Goal: Task Accomplishment & Management: Manage account settings

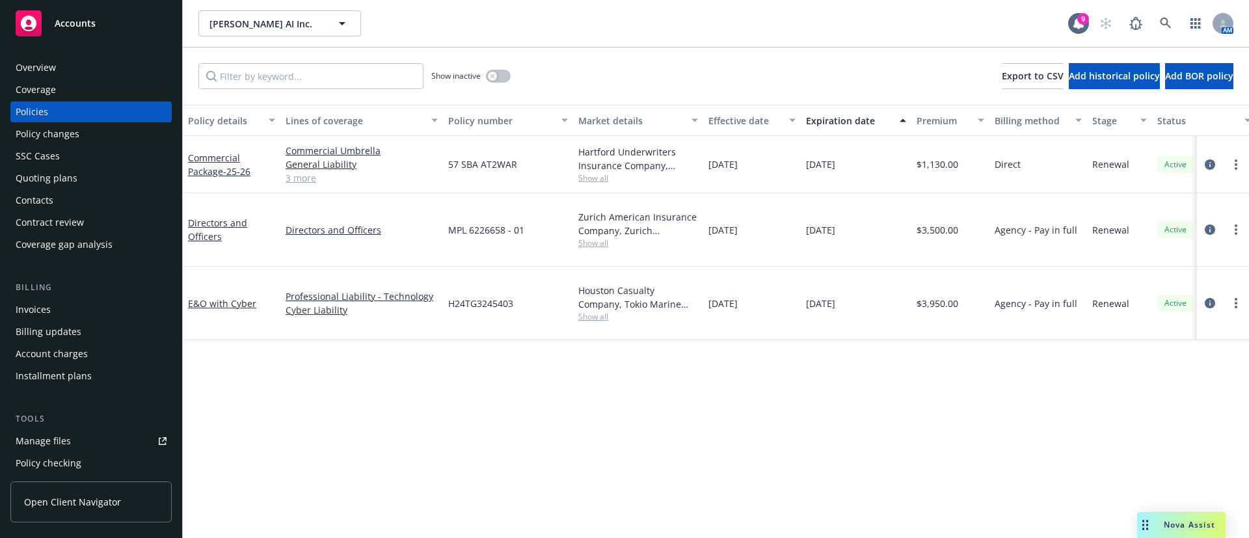
click at [85, 195] on div "Contacts" at bounding box center [91, 200] width 151 height 21
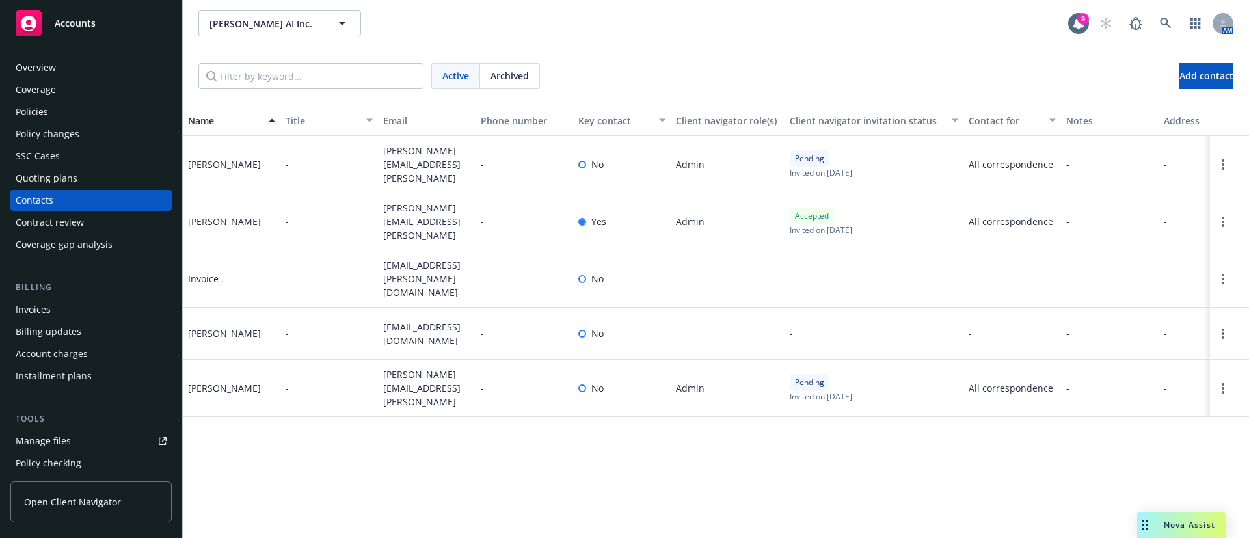
click at [412, 258] on span "accounting@vertis.com" at bounding box center [426, 278] width 87 height 41
copy span "accounting@vertis.com"
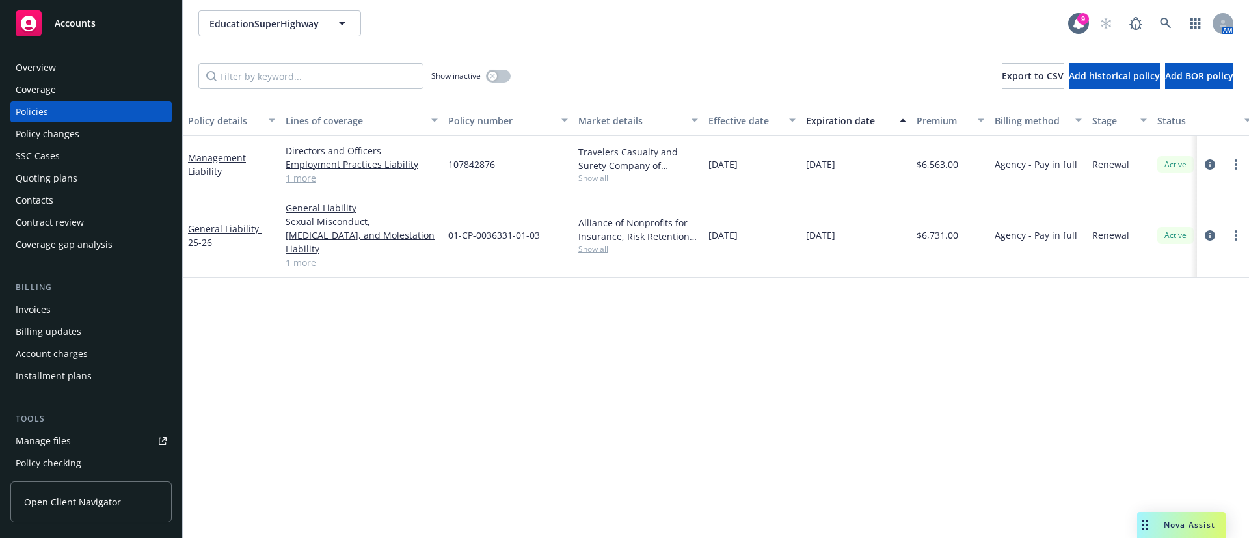
click at [95, 317] on div "Invoices" at bounding box center [91, 309] width 151 height 21
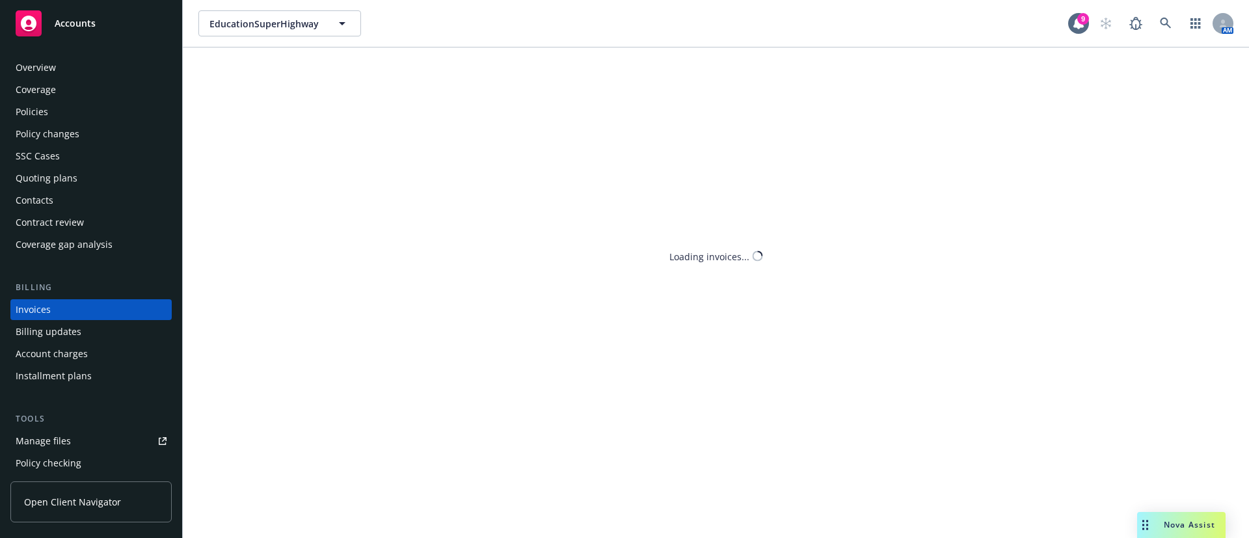
scroll to position [20, 0]
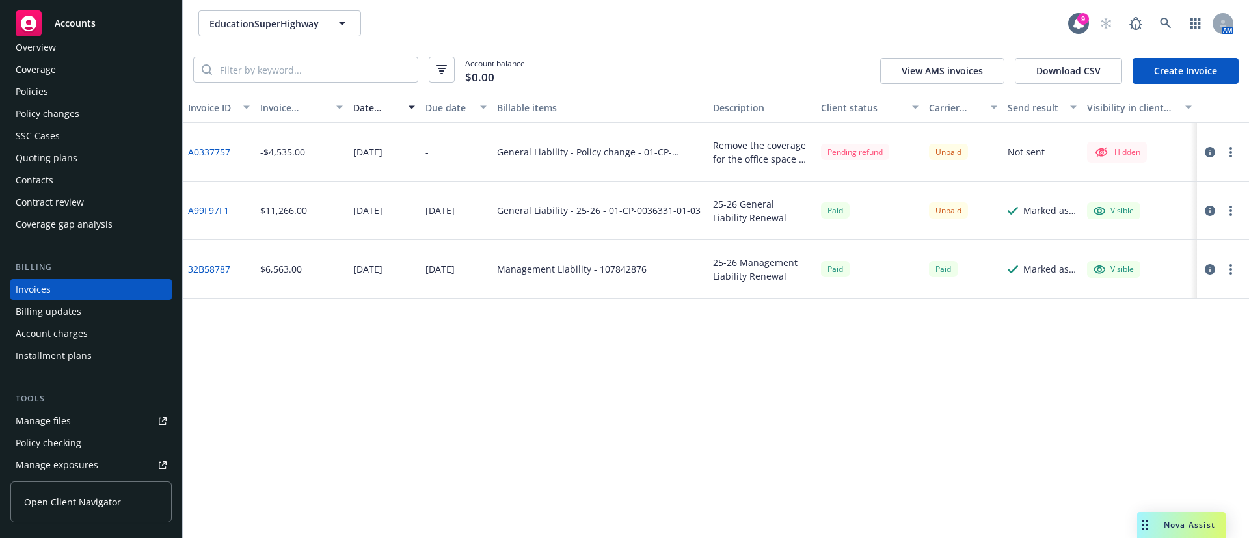
click at [214, 211] on link "A99F97F1" at bounding box center [208, 211] width 41 height 14
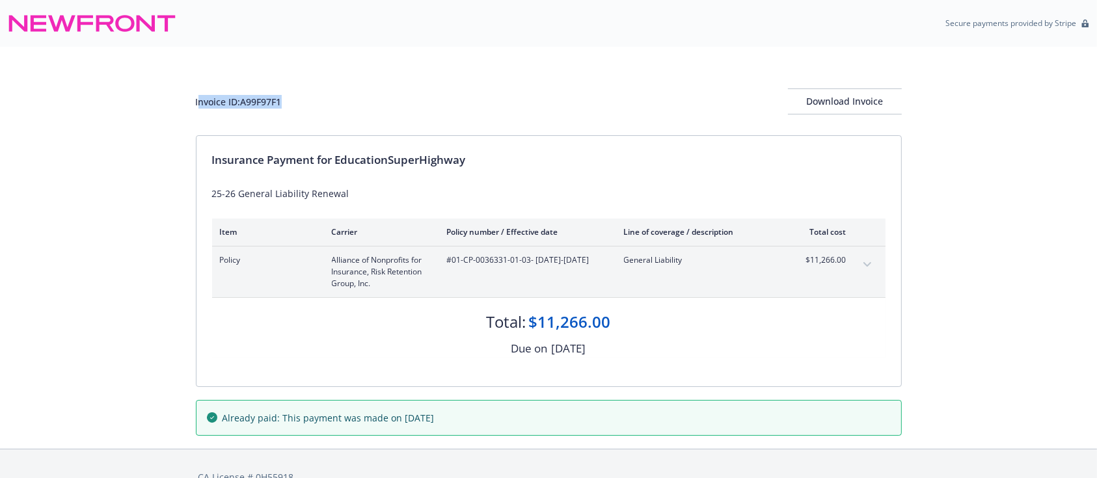
drag, startPoint x: 198, startPoint y: 100, endPoint x: 381, endPoint y: 92, distance: 183.6
click at [381, 92] on div "Invoice ID: A99F97F1 Download Invoice" at bounding box center [549, 101] width 706 height 26
copy div "nvoice ID: A99F97F1"
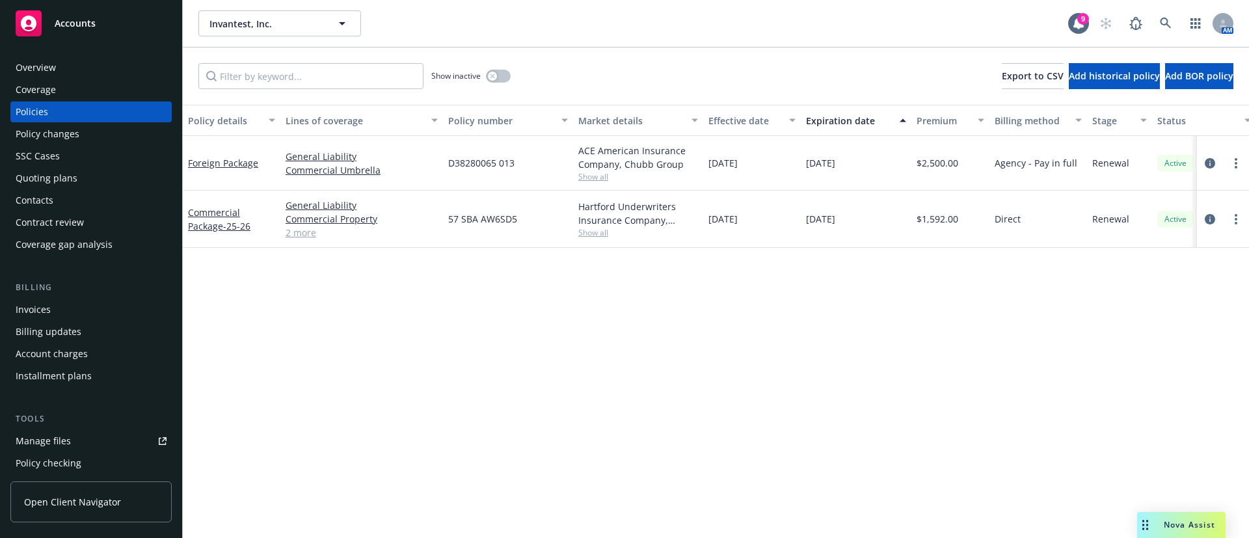
click at [595, 178] on span "Show all" at bounding box center [638, 176] width 120 height 11
click at [55, 197] on div "Contacts" at bounding box center [91, 200] width 151 height 21
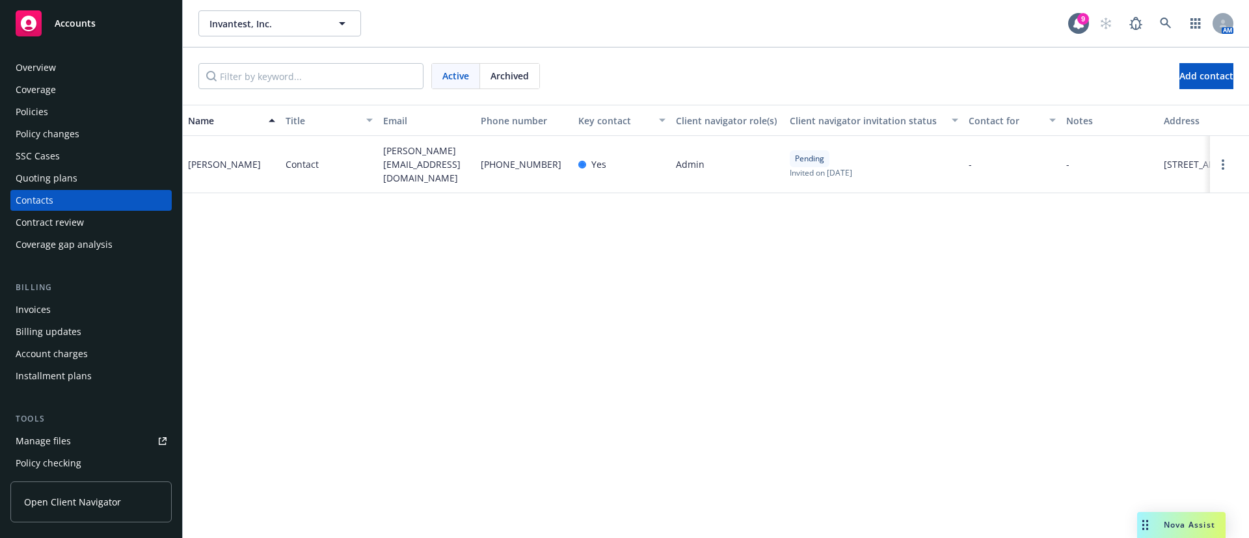
click at [410, 172] on span "jason.saw@invantest.com" at bounding box center [426, 164] width 87 height 41
copy span "jason.saw@invantest.com"
click at [58, 304] on div "Invoices" at bounding box center [91, 309] width 151 height 21
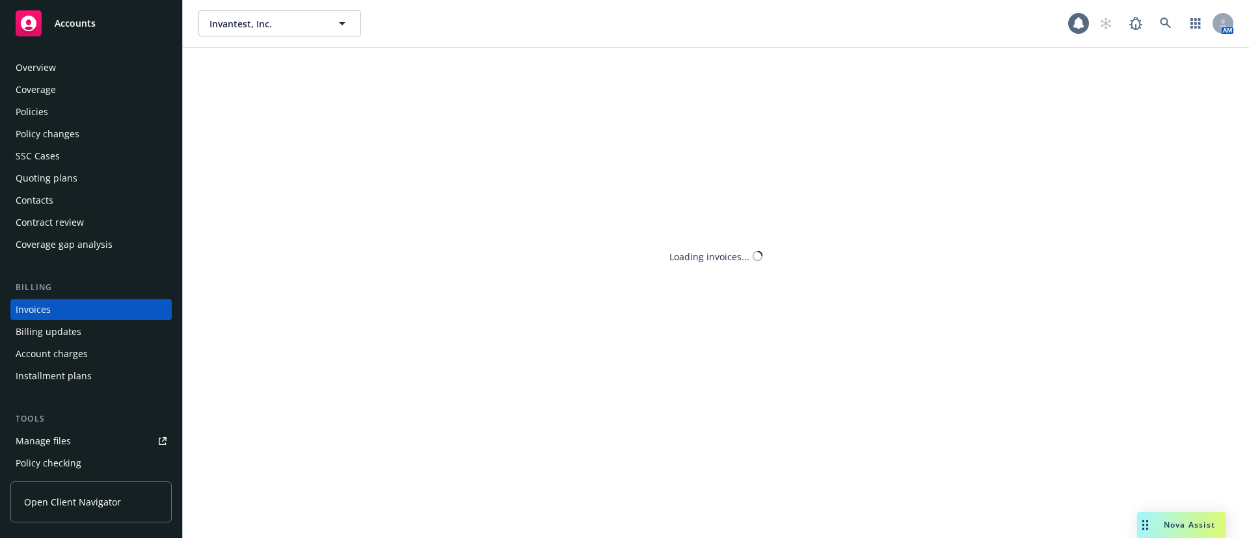
scroll to position [20, 0]
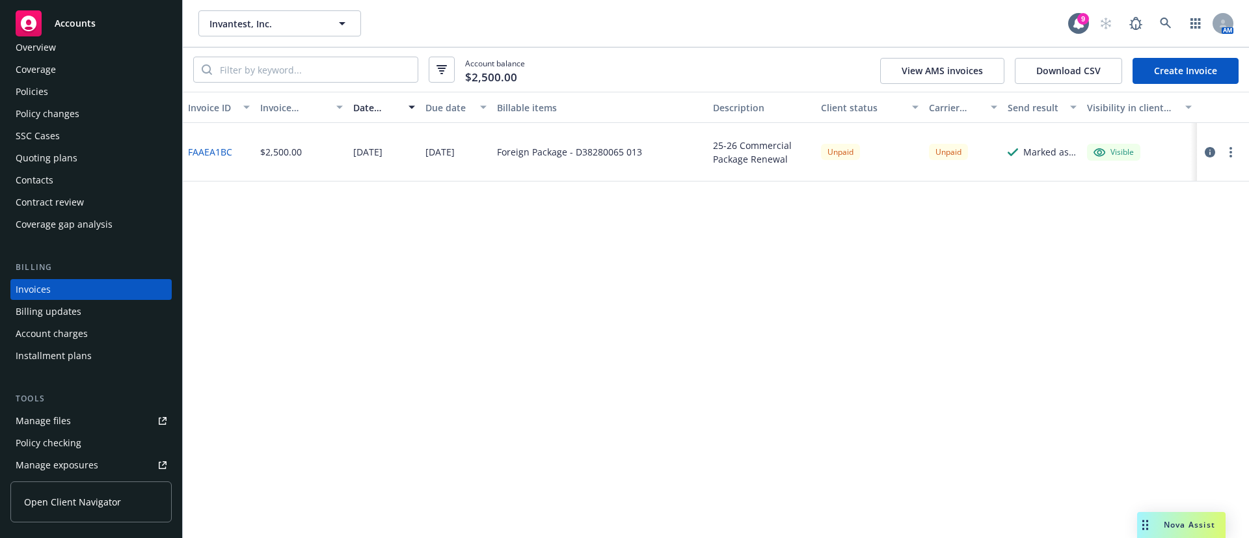
click at [1233, 153] on button "button" at bounding box center [1231, 152] width 16 height 16
click at [1153, 338] on link "Copy logging email" at bounding box center [1155, 335] width 166 height 26
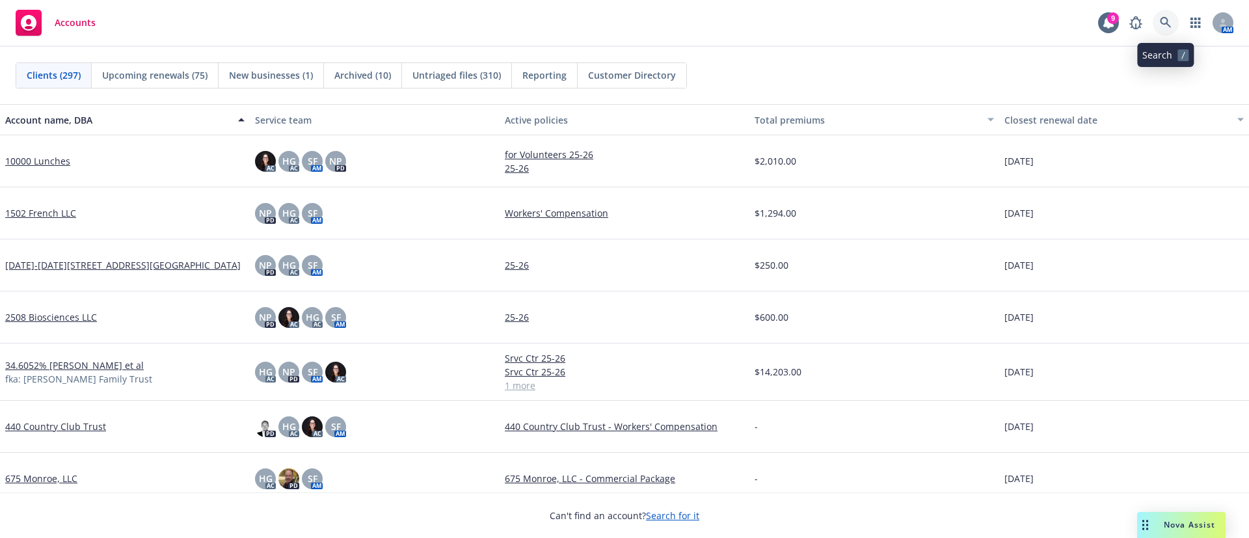
click at [1161, 17] on icon at bounding box center [1166, 23] width 12 height 12
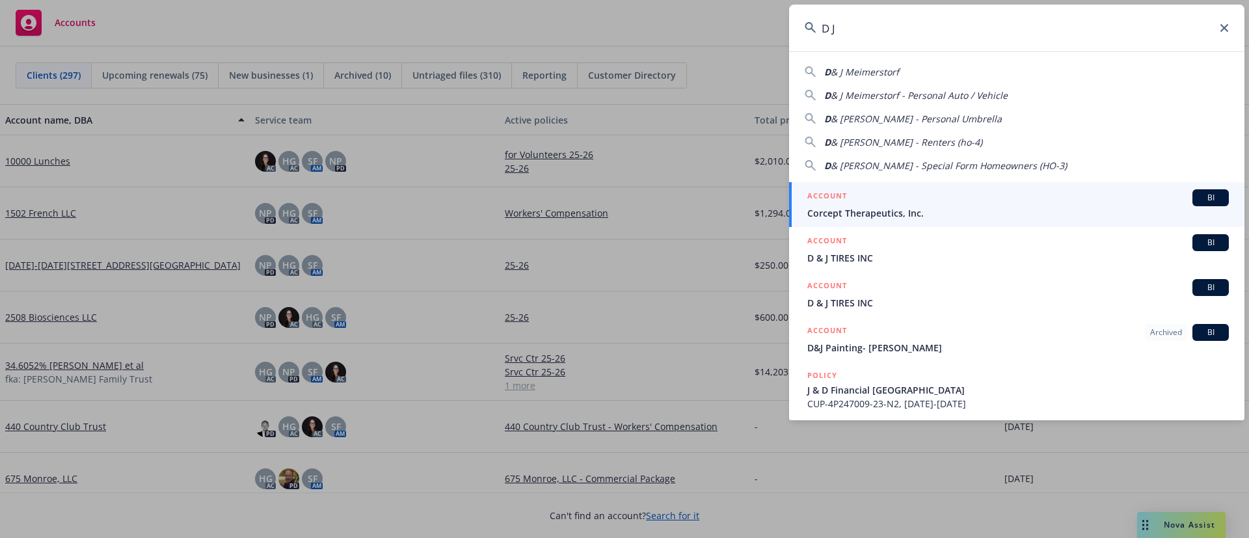
drag, startPoint x: 889, startPoint y: 33, endPoint x: 769, endPoint y: 33, distance: 120.3
click at [769, 33] on div "D J D & J Meimerstorf D & J Meimerstorf - Personal Auto / Vehicle D & J Meimers…" at bounding box center [624, 269] width 1249 height 538
paste input "BOYS HAMBURGERS"
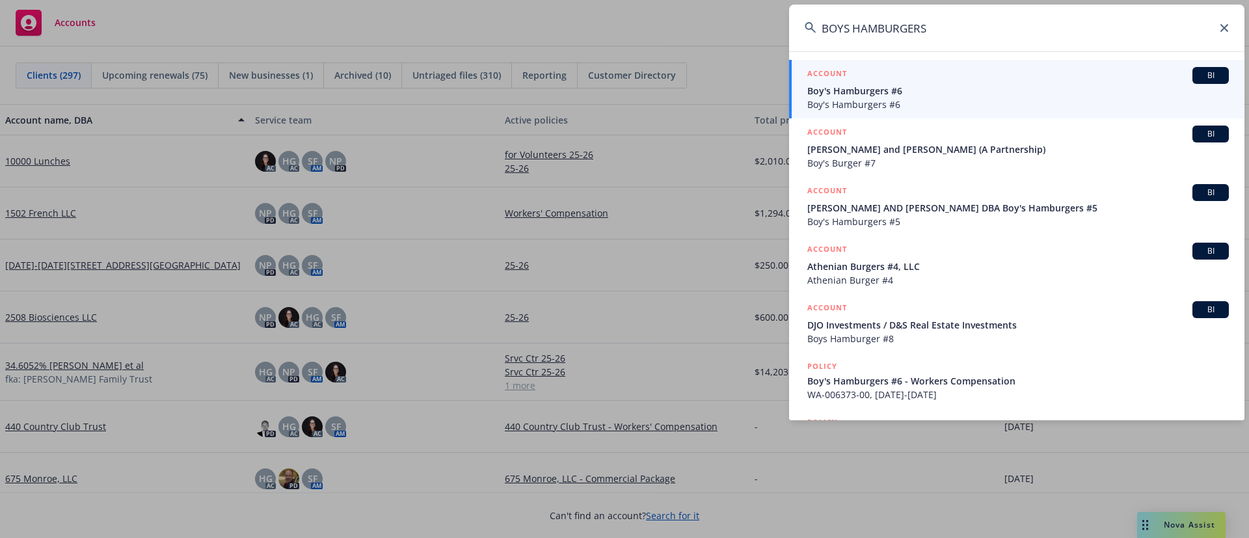
type input "BOYS HAMBURGERS"
click at [928, 106] on span "Boy's Hamburgers #6" at bounding box center [1017, 105] width 421 height 14
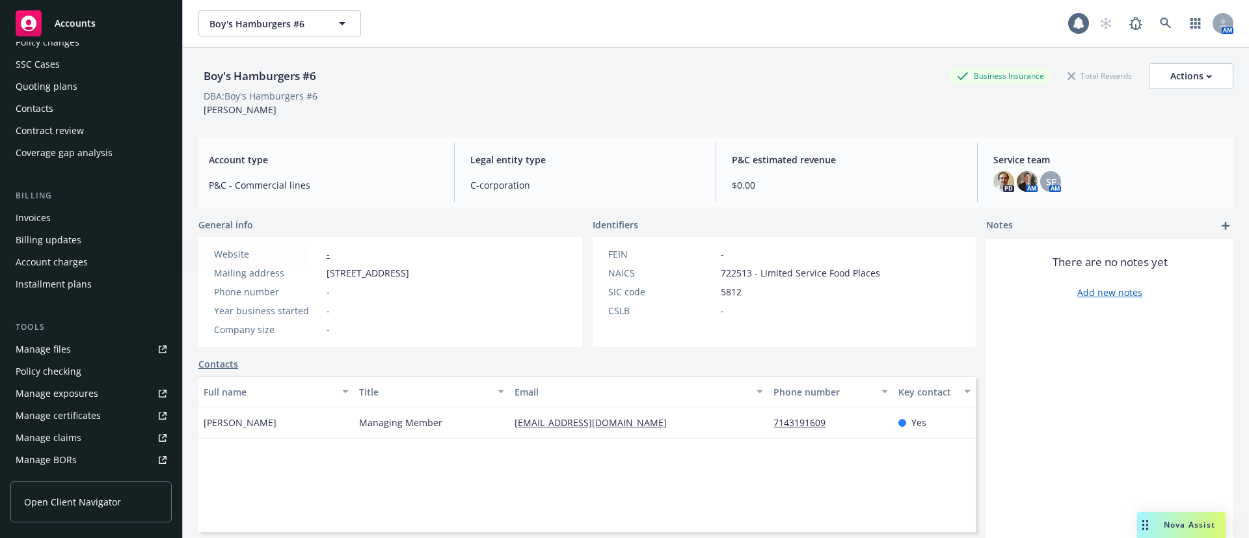
scroll to position [354, 0]
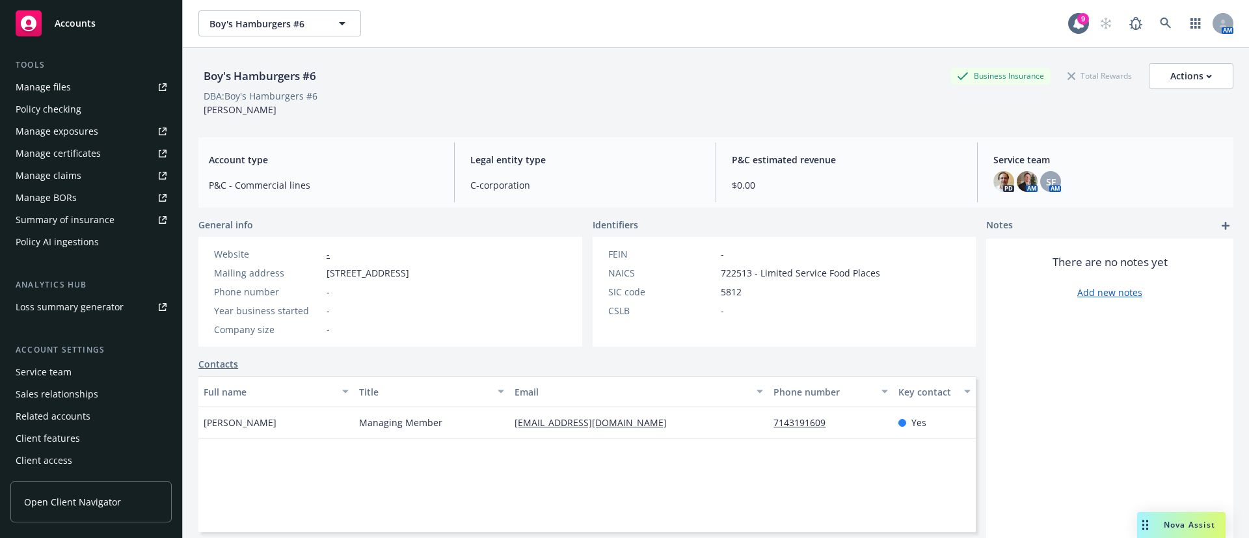
click at [70, 369] on div "Service team" at bounding box center [91, 372] width 151 height 21
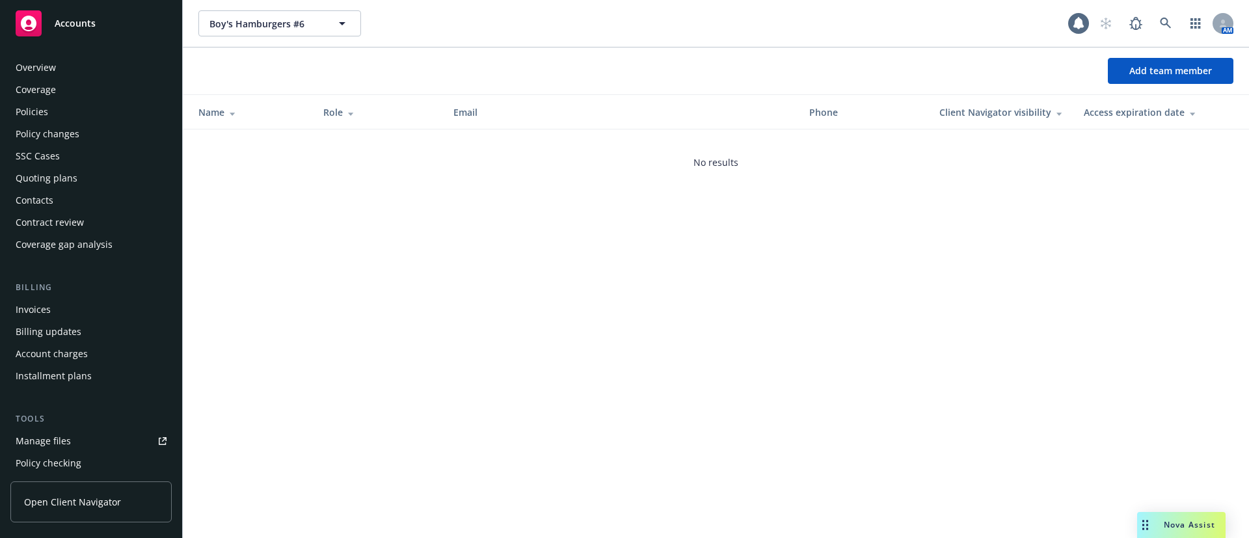
scroll to position [354, 0]
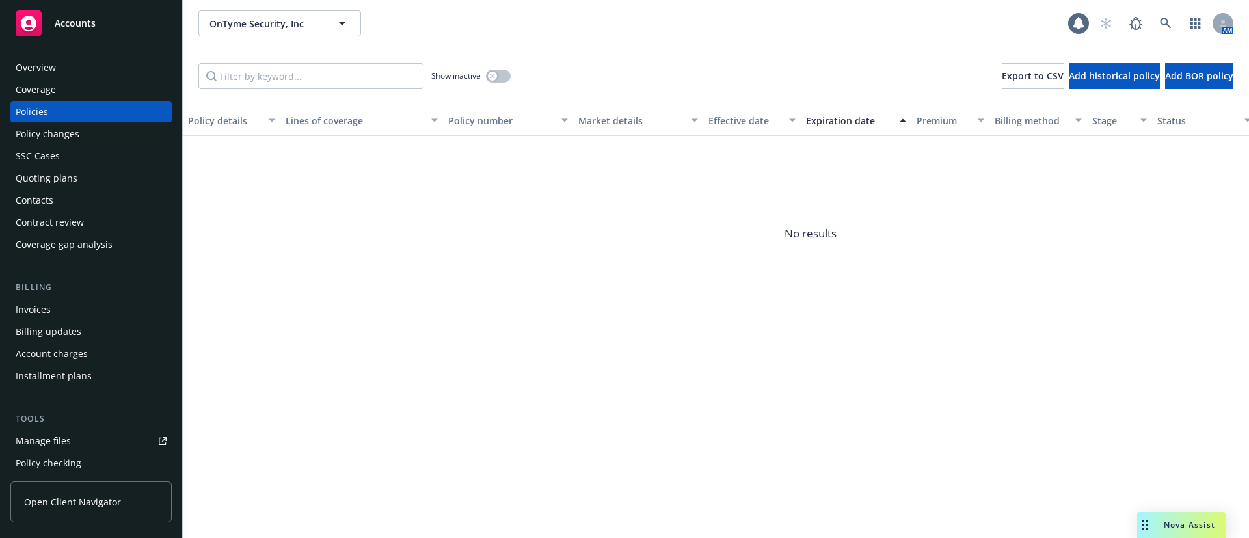
click at [95, 210] on div "Contacts" at bounding box center [91, 200] width 151 height 21
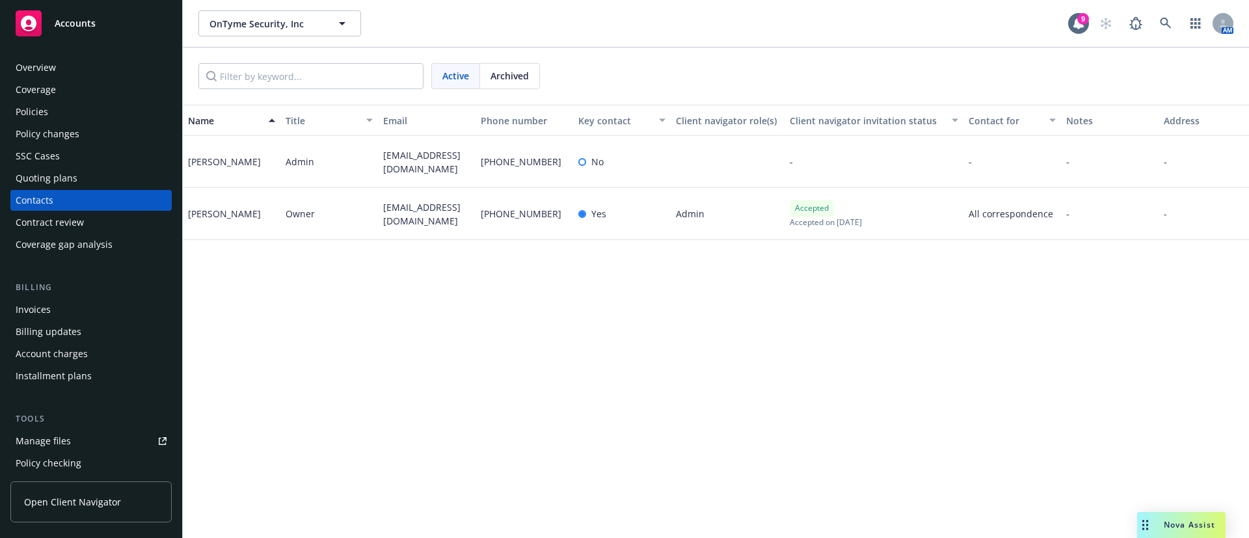
click at [418, 157] on span "admin@ontymesecurityguards.com" at bounding box center [426, 161] width 87 height 27
click at [418, 156] on span "admin@ontymesecurityguards.com" at bounding box center [426, 161] width 87 height 27
copy span "admin@ontymesecurityguards.com"
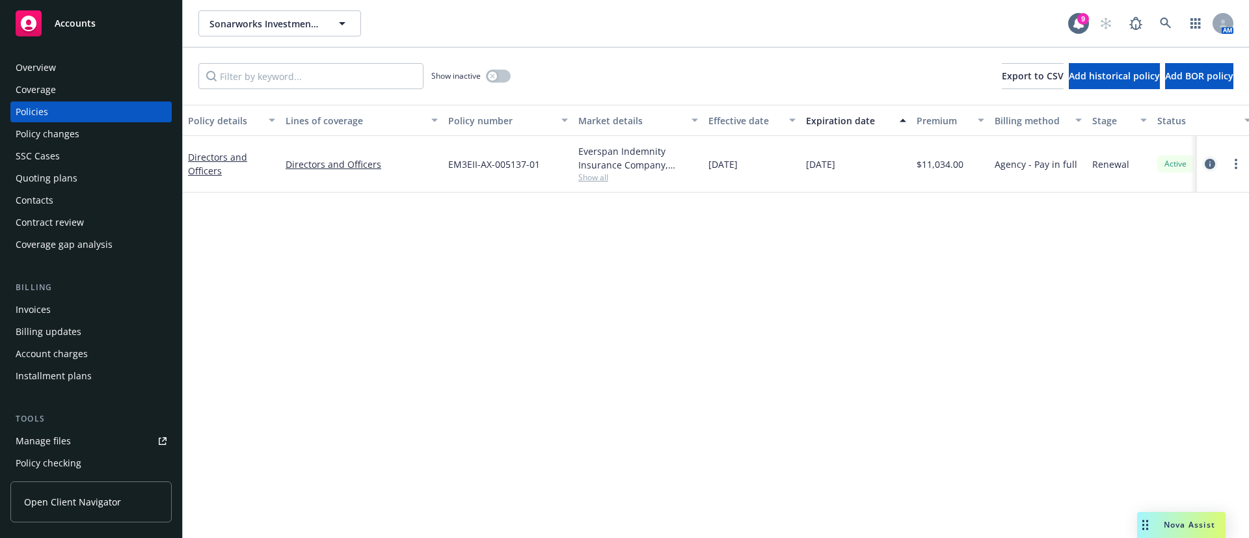
click at [1211, 162] on icon "circleInformation" at bounding box center [1210, 164] width 10 height 10
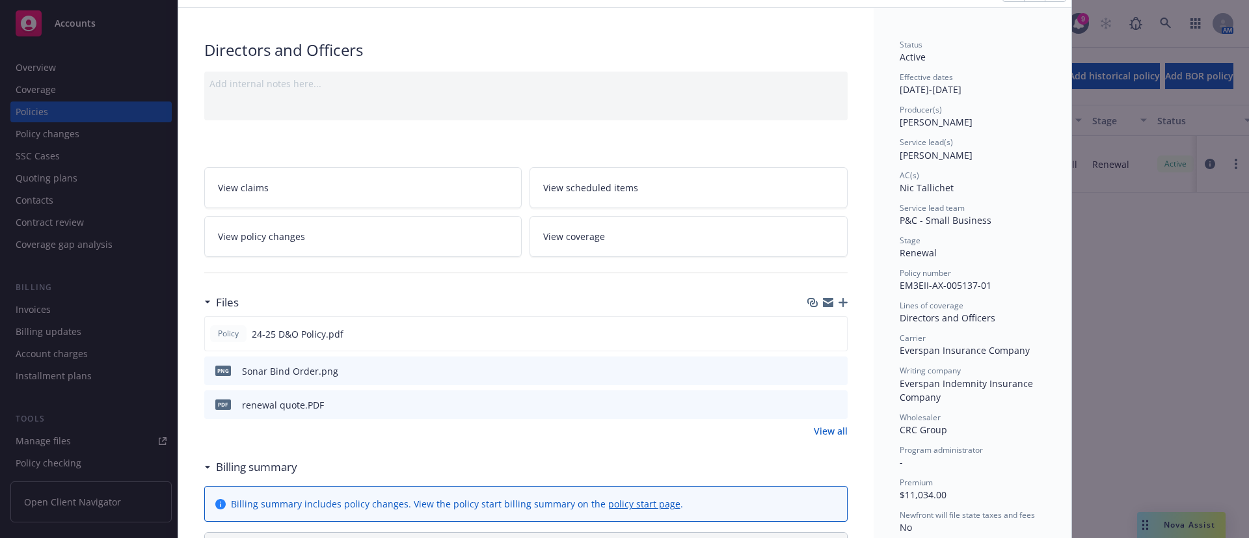
scroll to position [98, 0]
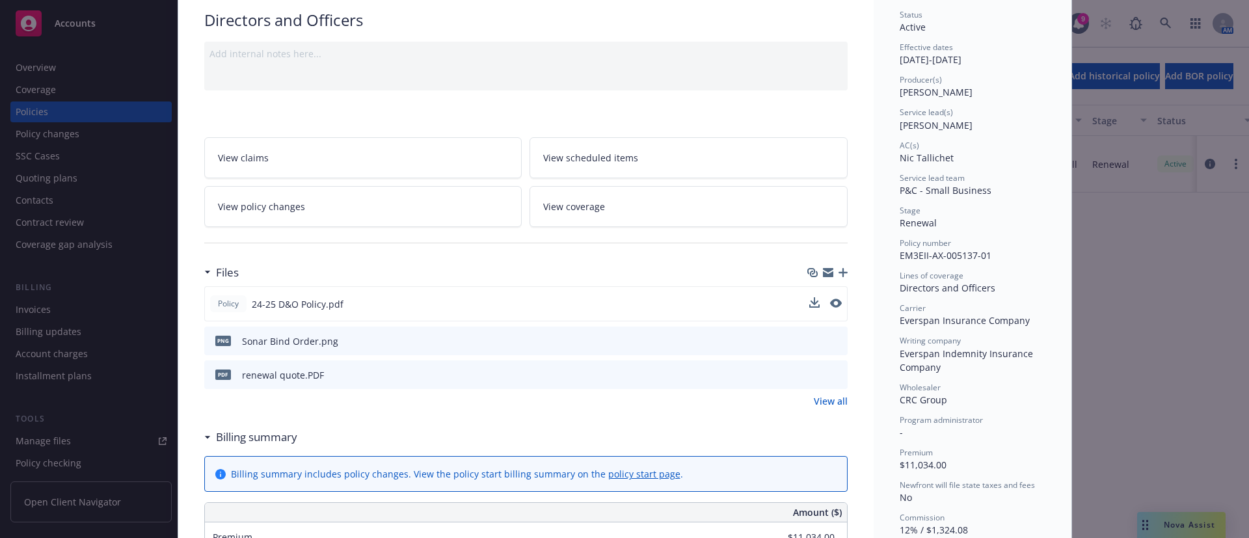
click at [837, 302] on div "Policy 24-25 D&O Policy.pdf" at bounding box center [525, 303] width 643 height 35
click at [831, 302] on icon "preview file" at bounding box center [835, 303] width 12 height 9
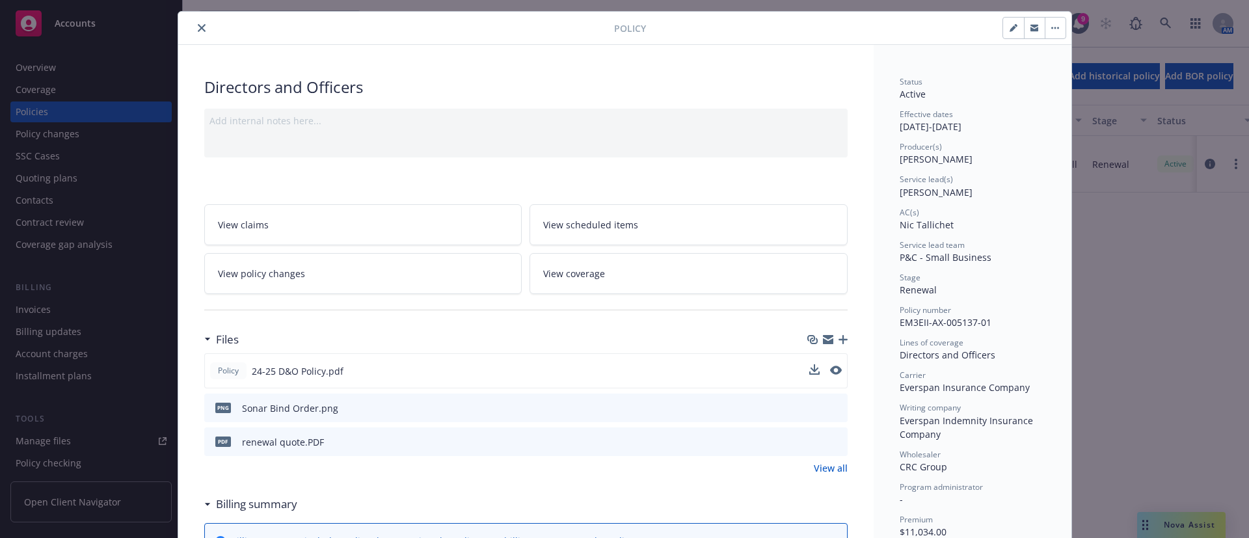
scroll to position [0, 0]
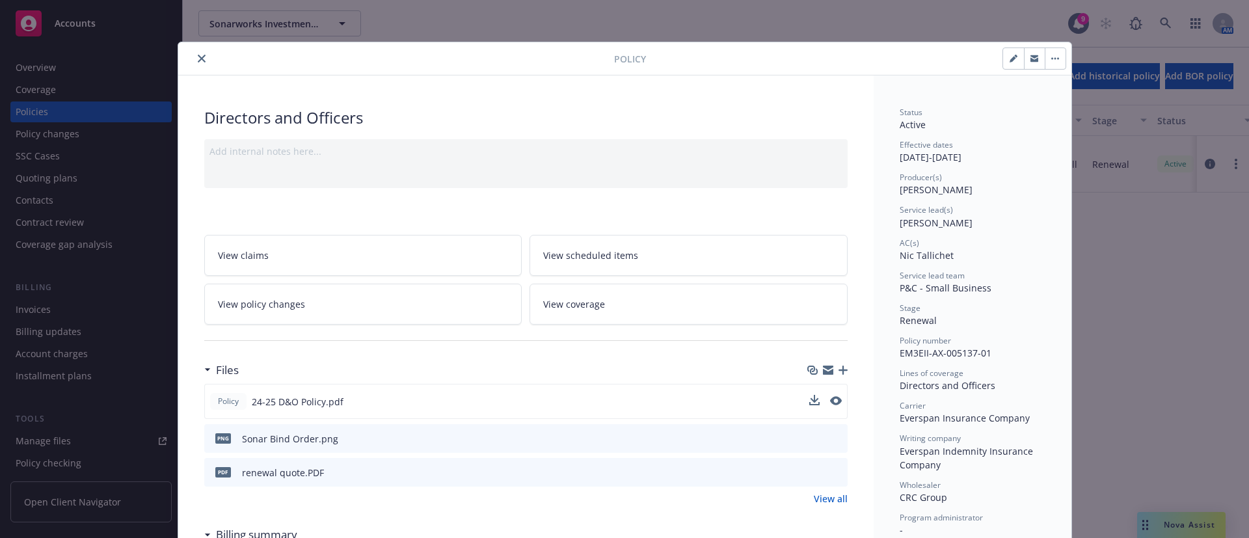
click at [1012, 60] on button "button" at bounding box center [1013, 58] width 21 height 21
select select "RENEWAL"
select select "12"
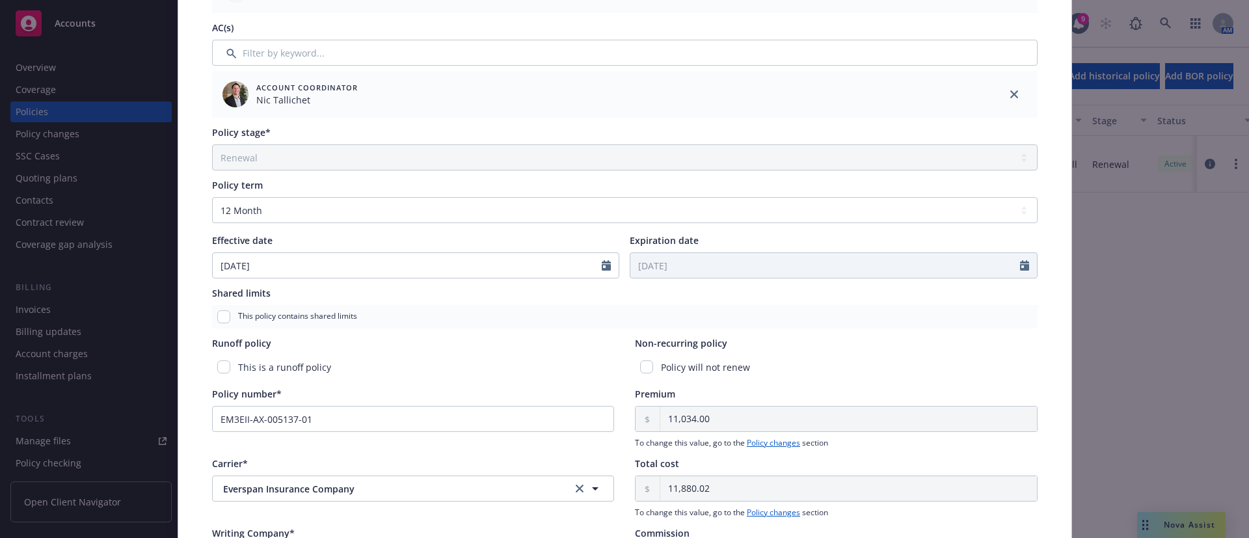
scroll to position [390, 0]
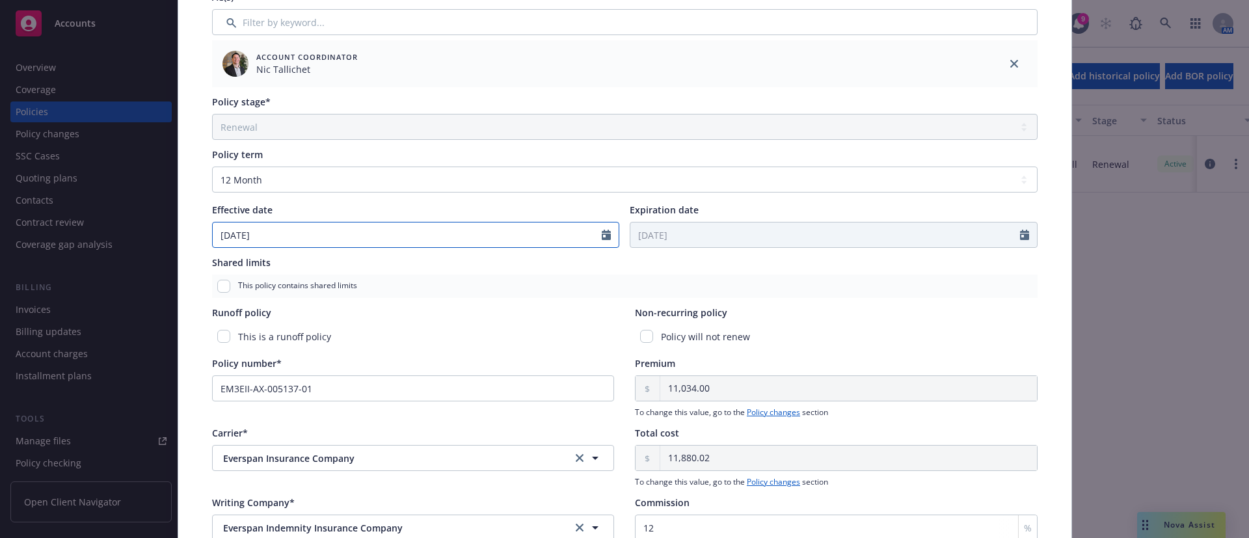
click at [313, 239] on input "10/16/2024" at bounding box center [408, 234] width 390 height 25
select select "10"
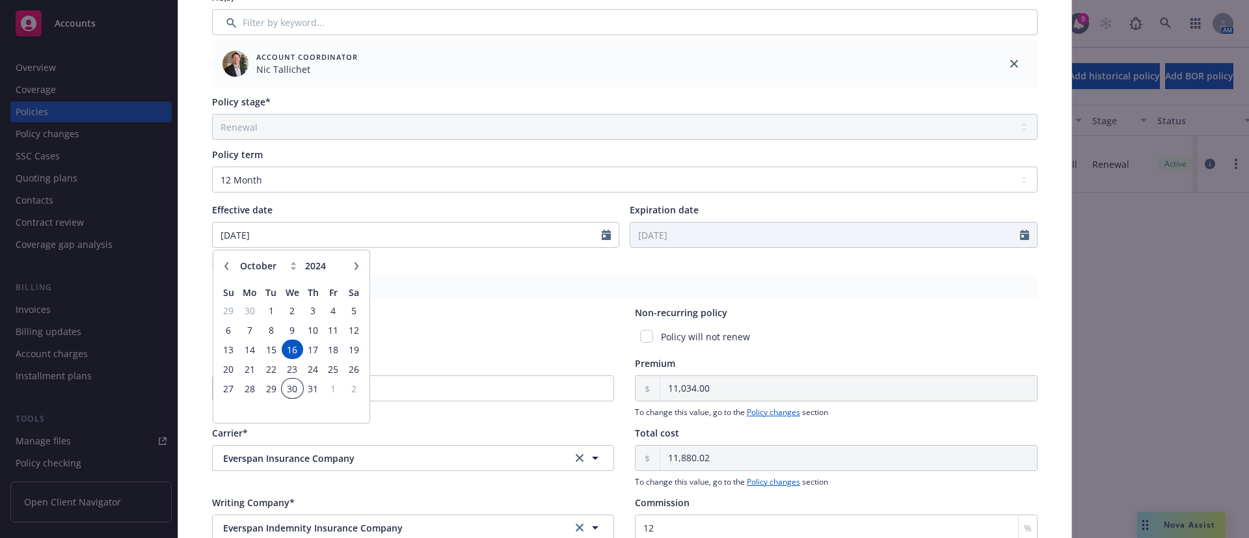
click at [291, 392] on span "30" at bounding box center [292, 388] width 19 height 16
type input "10/30/2024"
type input "[DATE]"
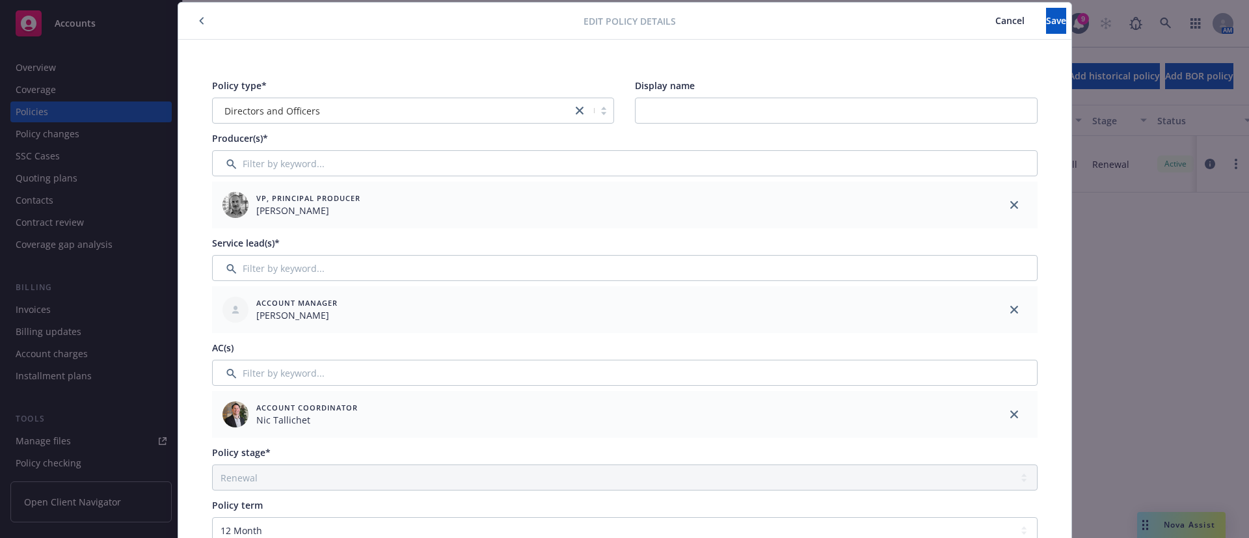
scroll to position [0, 0]
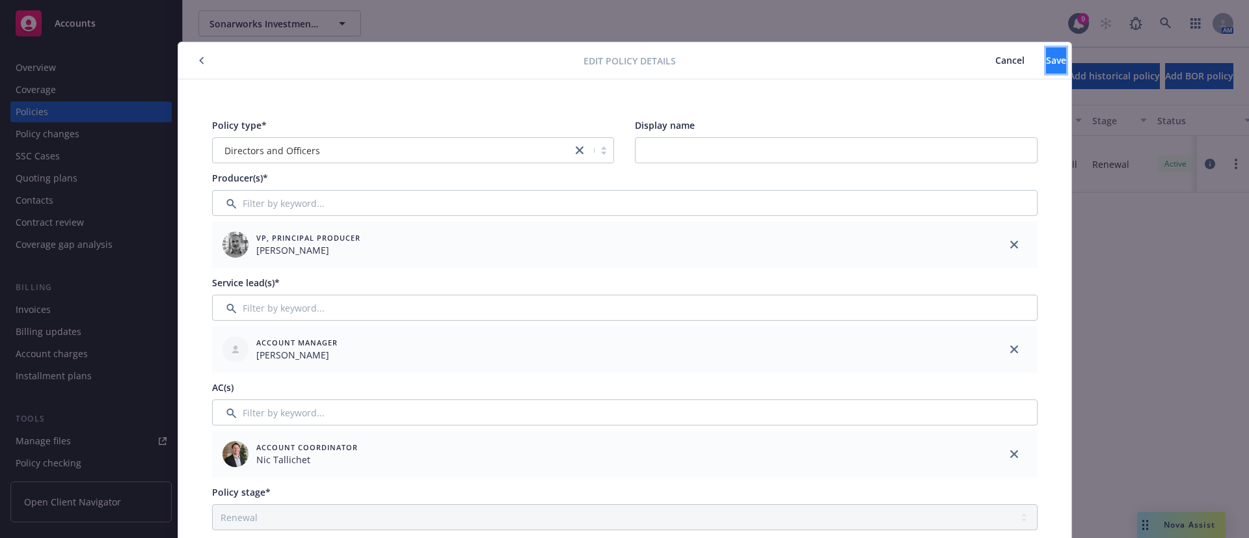
click at [1046, 59] on button "Save" at bounding box center [1056, 60] width 20 height 26
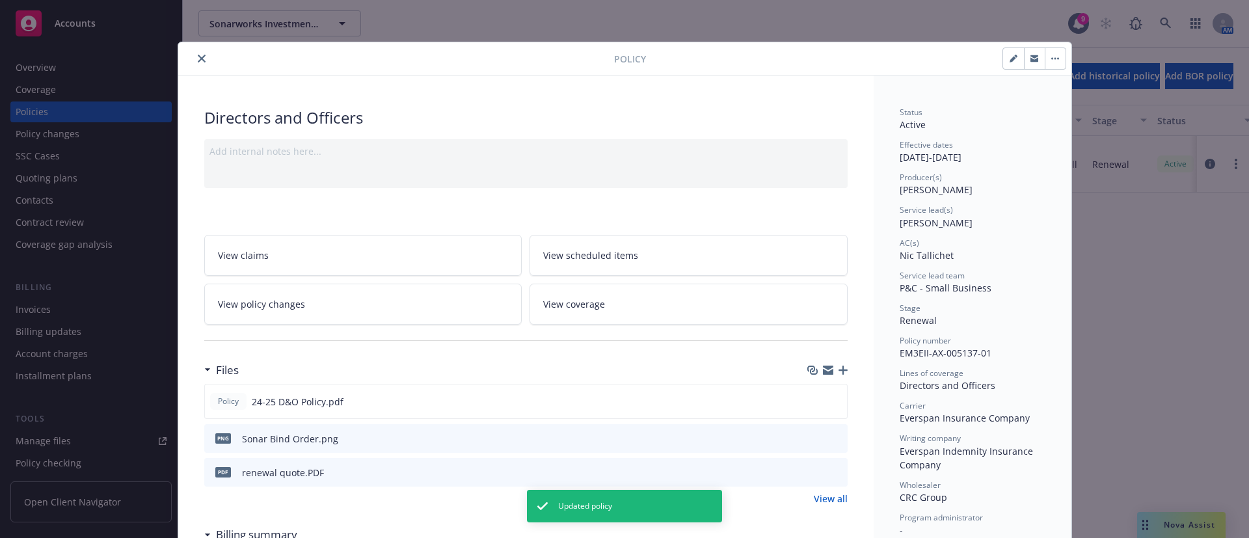
click at [198, 57] on icon "close" at bounding box center [202, 59] width 8 height 8
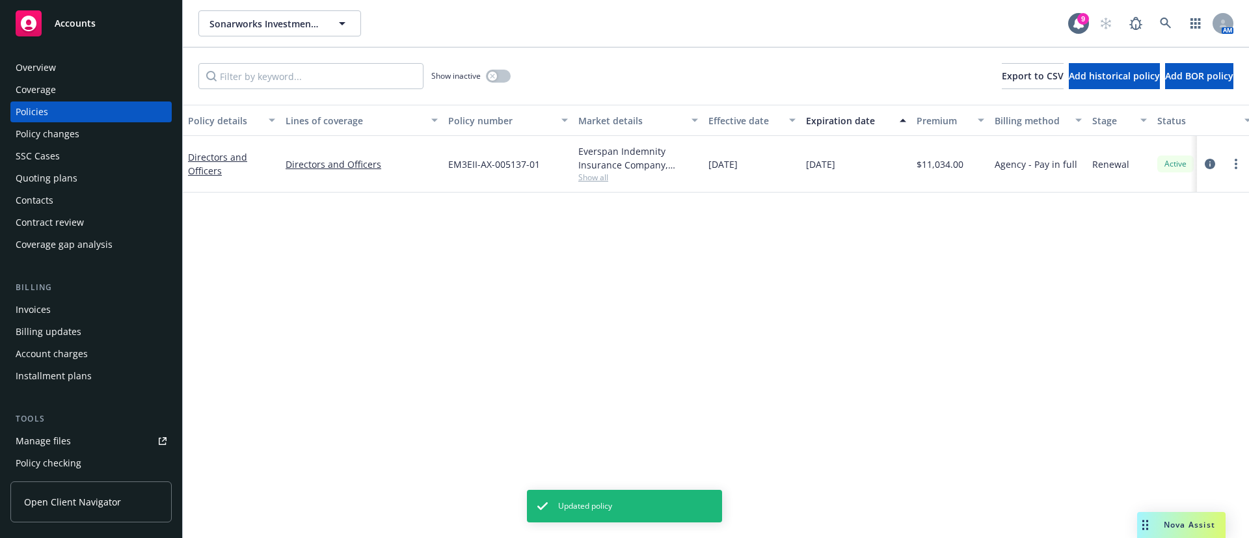
click at [76, 187] on div "Quoting plans" at bounding box center [91, 178] width 151 height 21
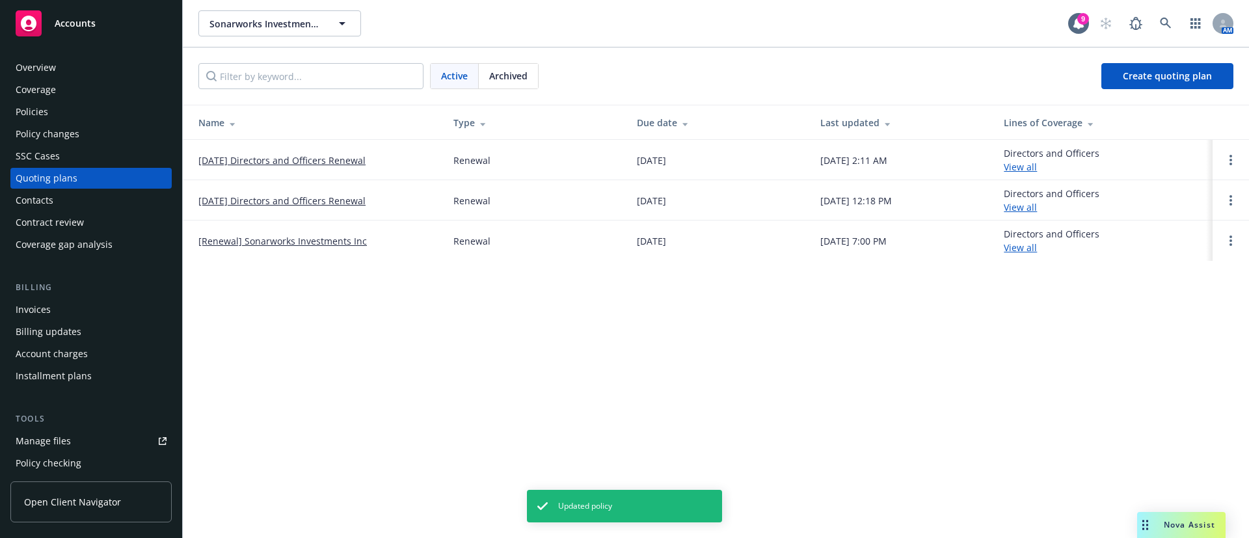
click at [274, 153] on link "10/16/25 Directors and Officers Renewal" at bounding box center [281, 160] width 167 height 14
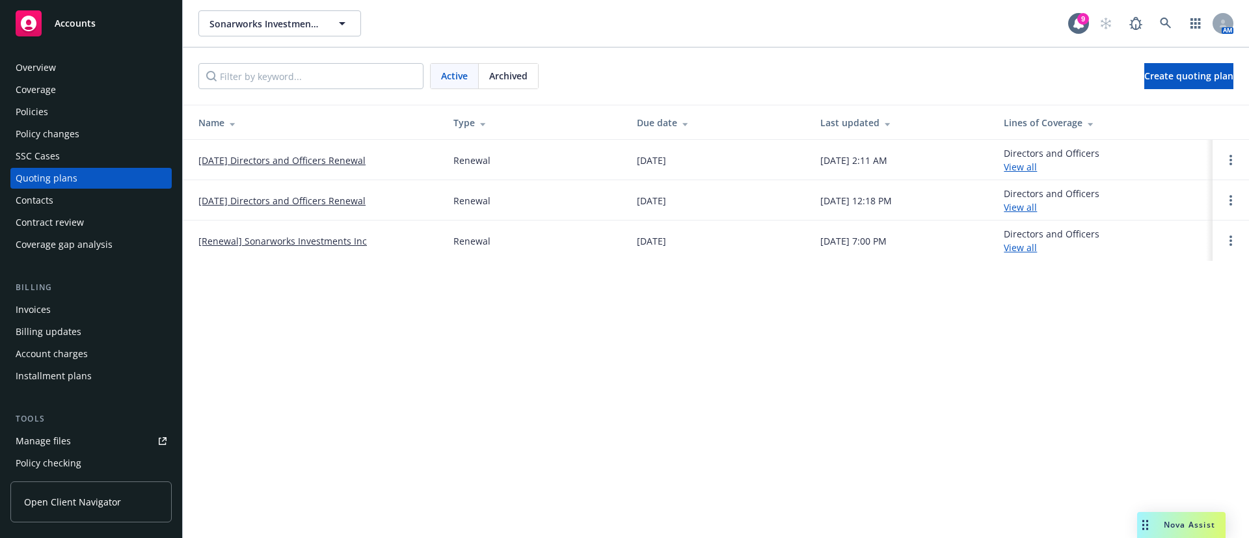
click at [352, 159] on link "[DATE] Directors and Officers Renewal" at bounding box center [281, 160] width 167 height 14
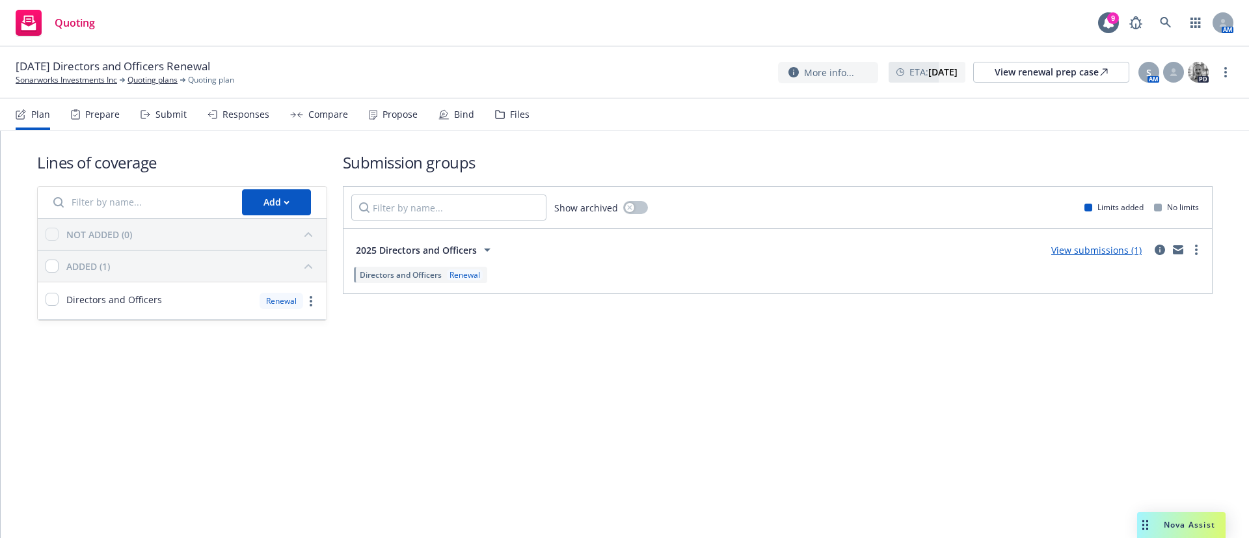
click at [371, 111] on icon at bounding box center [373, 115] width 8 height 10
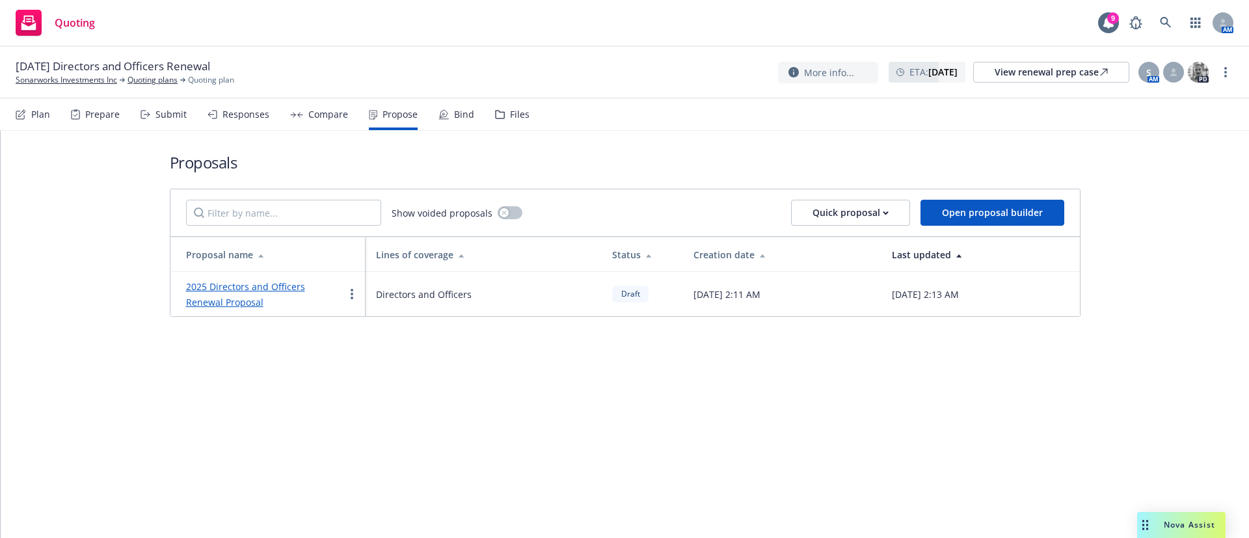
click at [305, 287] on link "2025 Directors and Officers Renewal Proposal" at bounding box center [245, 294] width 119 height 28
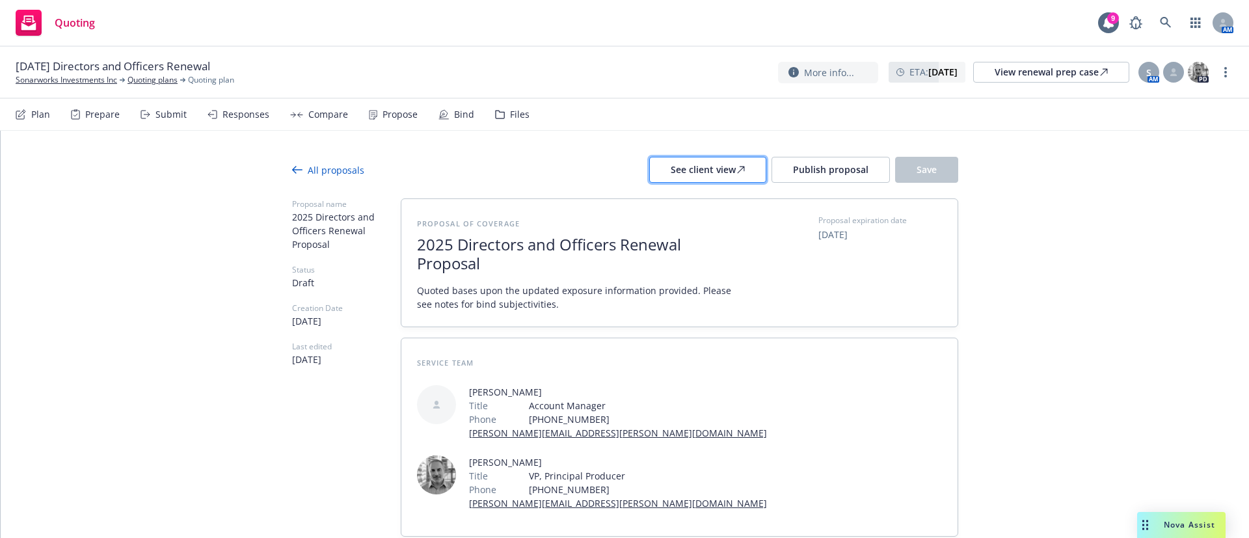
click at [708, 170] on div "See client view" at bounding box center [708, 169] width 74 height 25
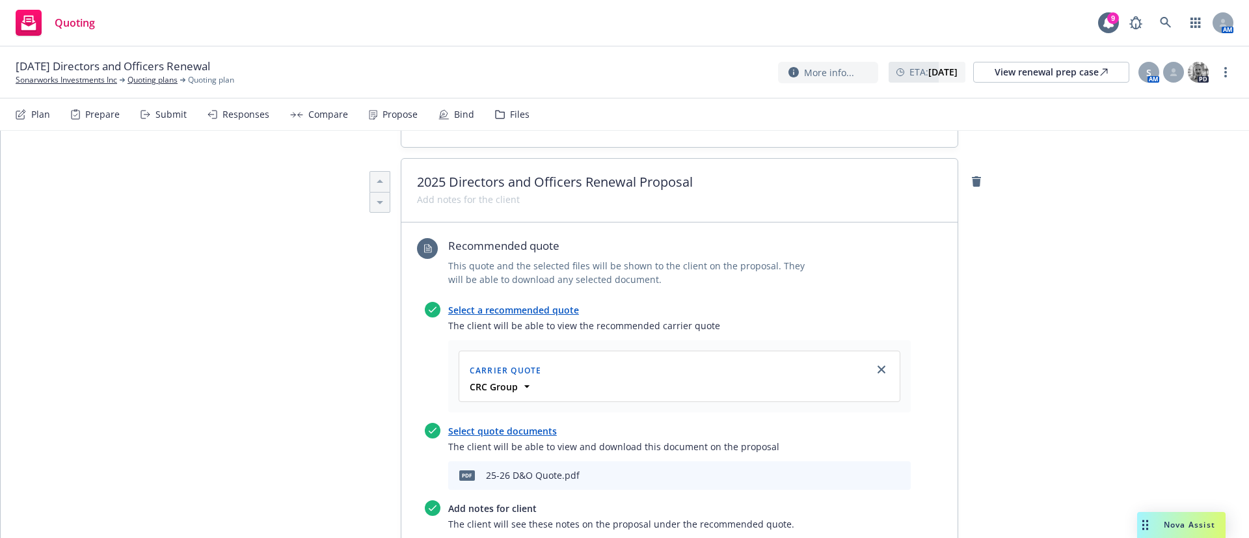
scroll to position [585, 0]
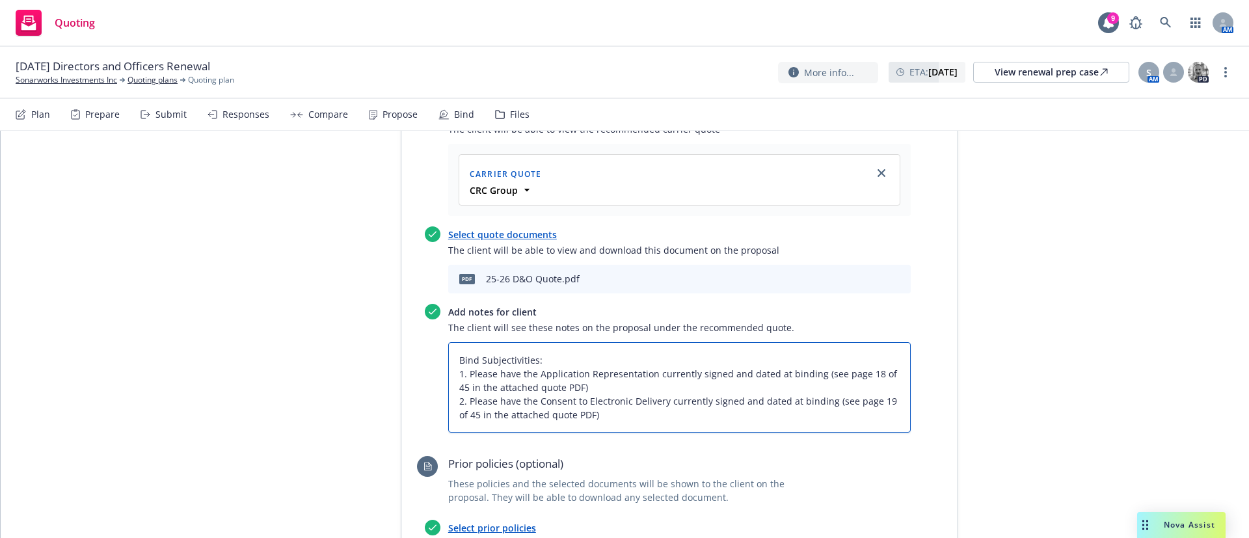
click at [585, 344] on textarea "Bind Subjectivities: 1. Please have the Application Representation currently si…" at bounding box center [679, 387] width 462 height 90
type textarea "x"
type textarea "Bind Subjectivities: 1. Please have the Application Representation currently si…"
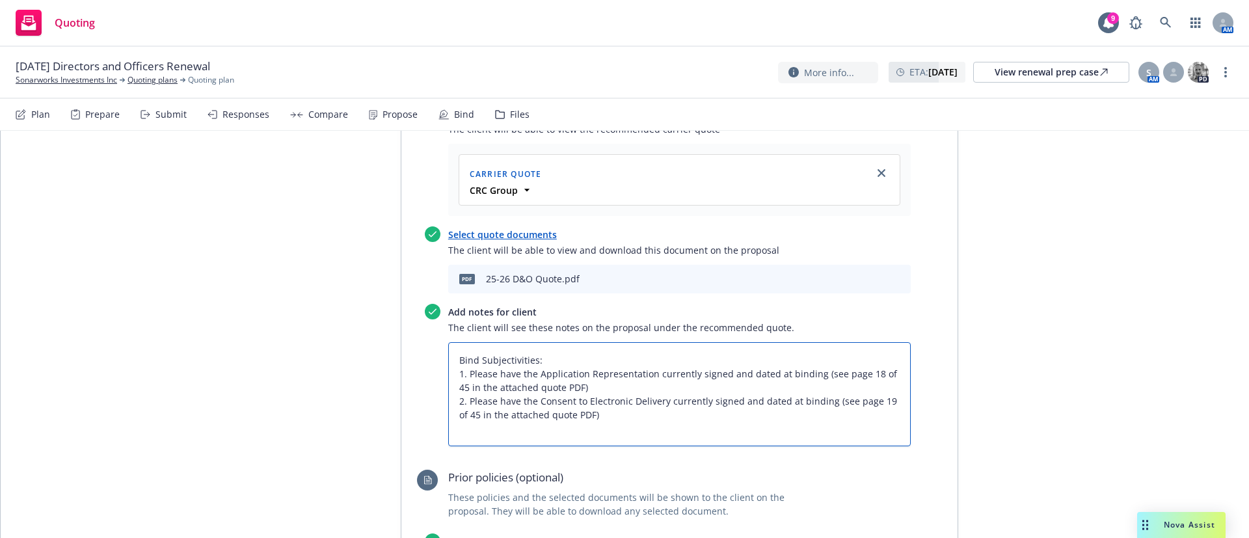
type textarea "x"
type textarea "Bind Subjectivities: 1. Please have the Application Representation currently si…"
type textarea "x"
type textarea "Bind Subjectivities: 1. Please have the Application Representation currently si…"
type textarea "x"
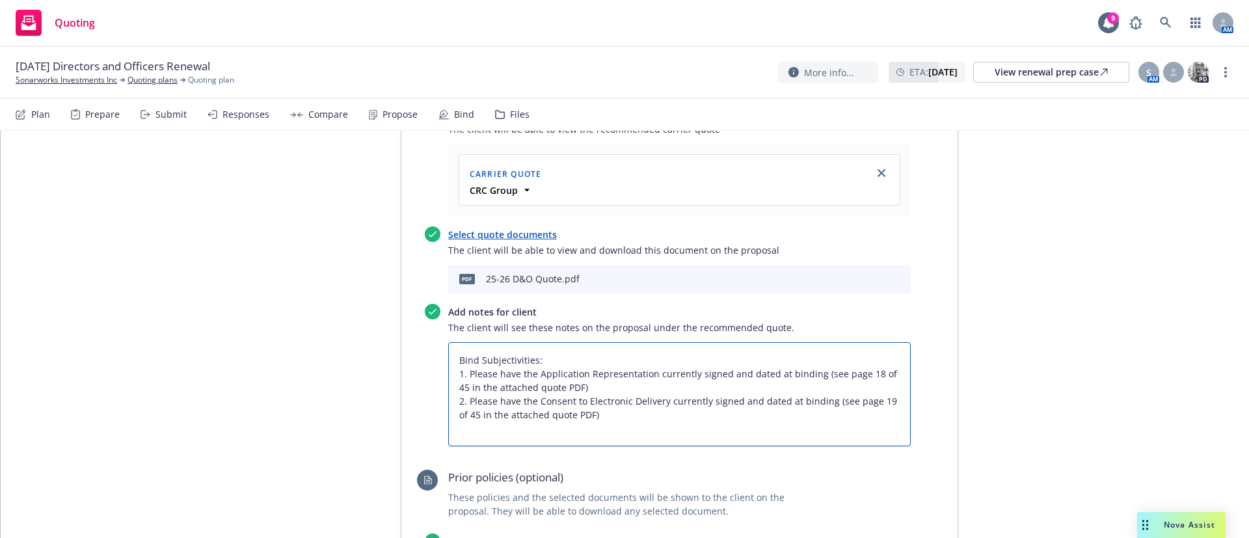
type textarea "Bind Subjectivities: 1. Please have the Application Representation currently si…"
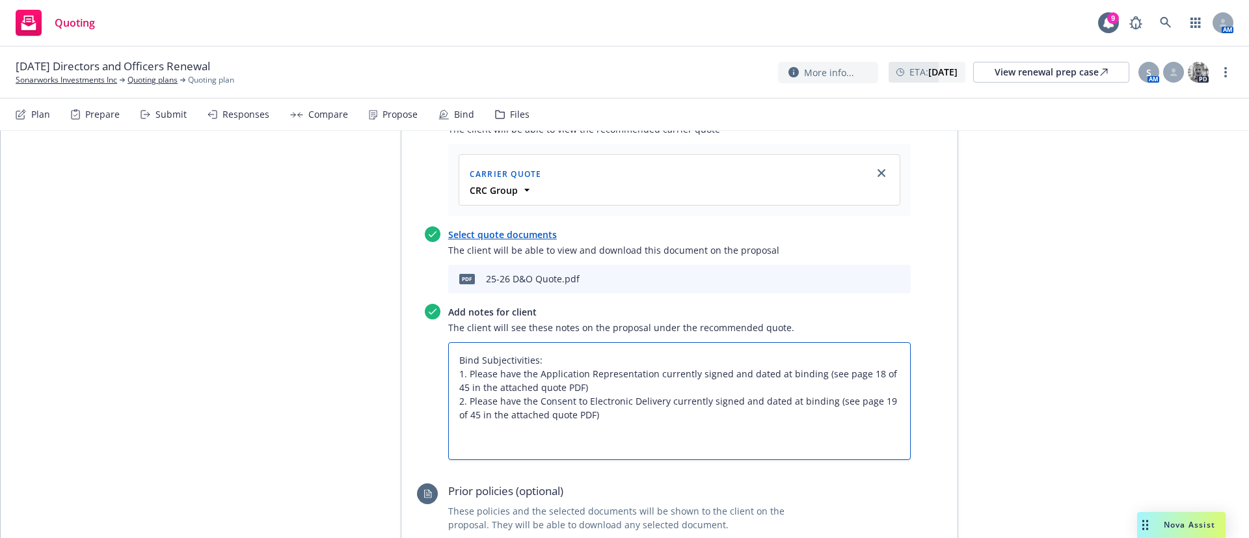
type textarea "x"
type textarea "Bind Subjectivities: 1. Please have the Application Representation currently si…"
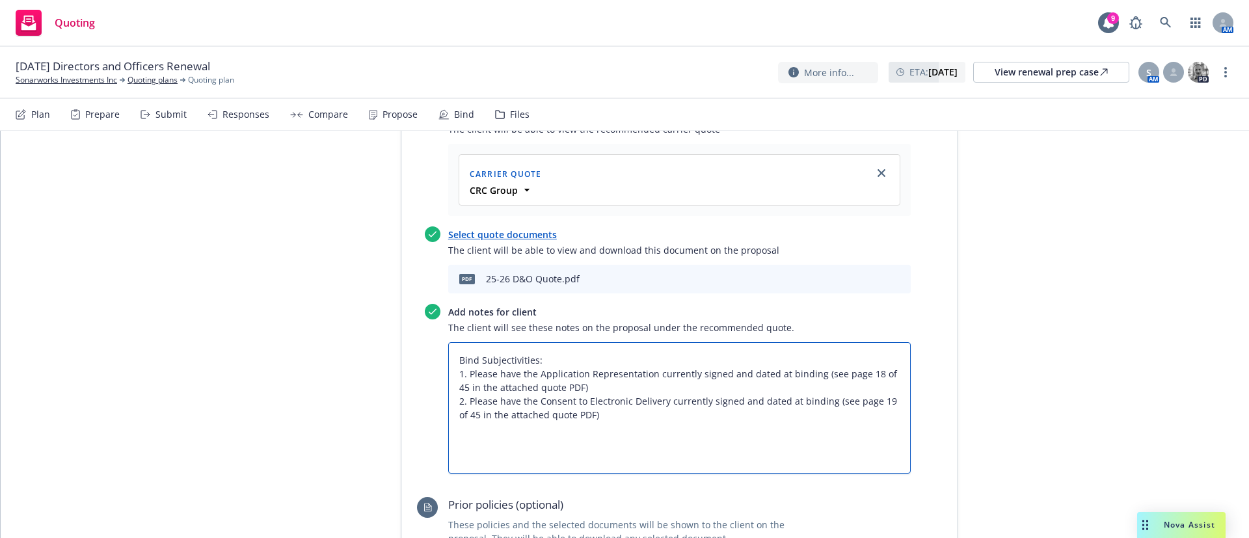
type textarea "x"
type textarea "Bind Subjectivities: 1. Please have the Application Representation currently si…"
type textarea "x"
type textarea "Bind Subjectivities: 1. Please have the Application Representation currently si…"
type textarea "x"
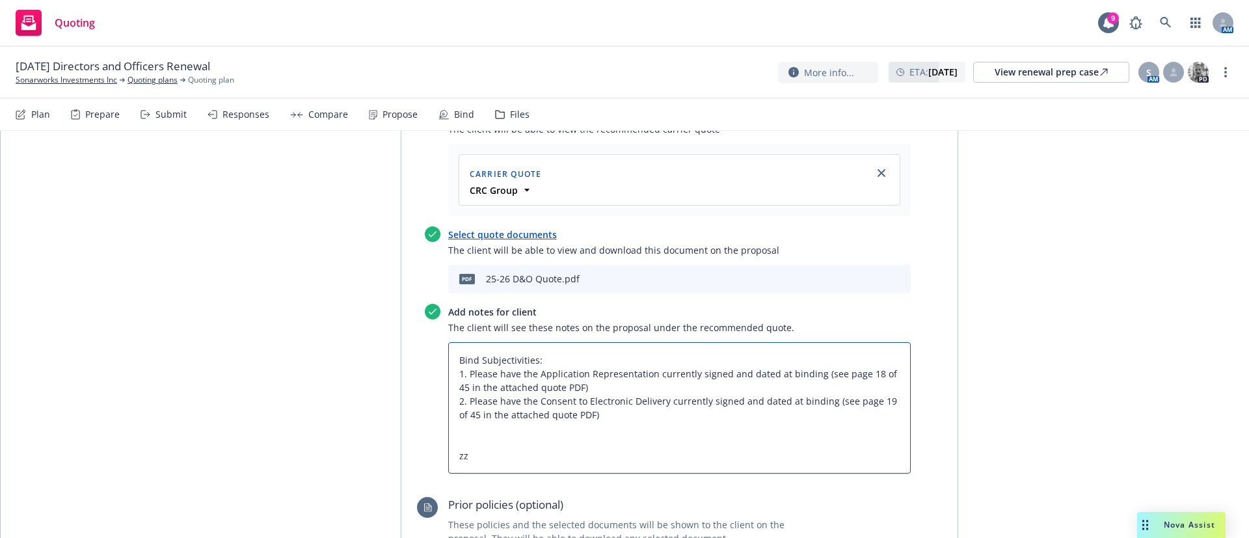
type textarea "Bind Subjectivities: 1. Please have the Application Representation currently si…"
type textarea "x"
type textarea "Bind Subjectivities: 1. Please have the Application Representation currently si…"
type textarea "x"
type textarea "Bind Subjectivities: 1. Please have the Application Representation currently si…"
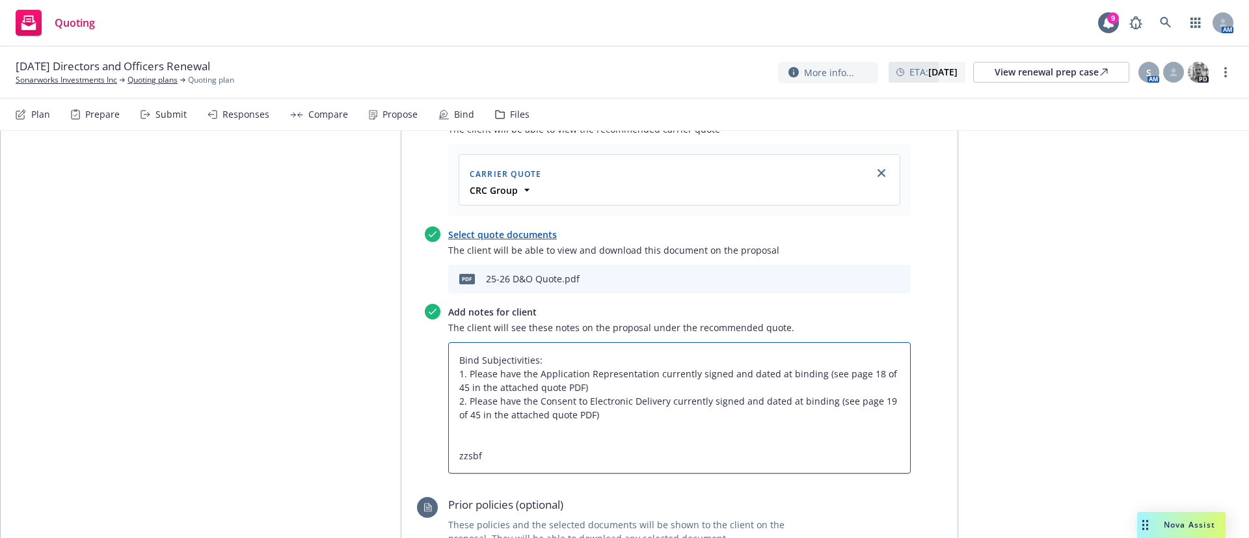
type textarea "x"
type textarea "Bind Subjectivities: 1. Please have the Application Representation currently si…"
type textarea "x"
type textarea "Bind Subjectivities: 1. Please have the Application Representation currently si…"
type textarea "x"
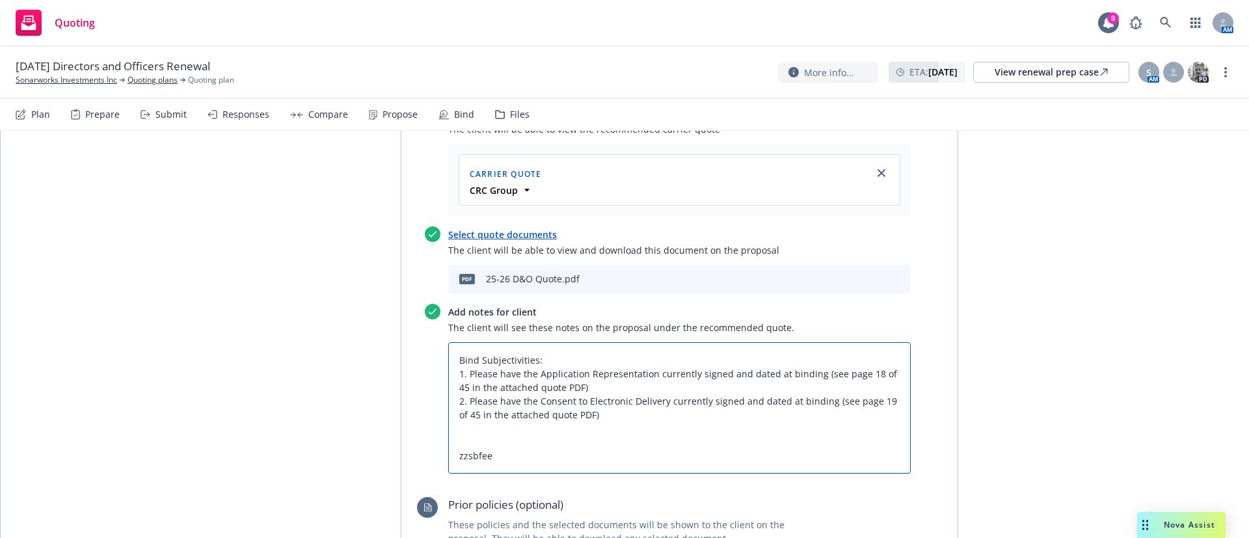
type textarea "Bind Subjectivities: 1. Please have the Application Representation currently si…"
paste textarea "All taxes and fees are estimated, subject to change upon binding, and fully ear…"
type textarea "x"
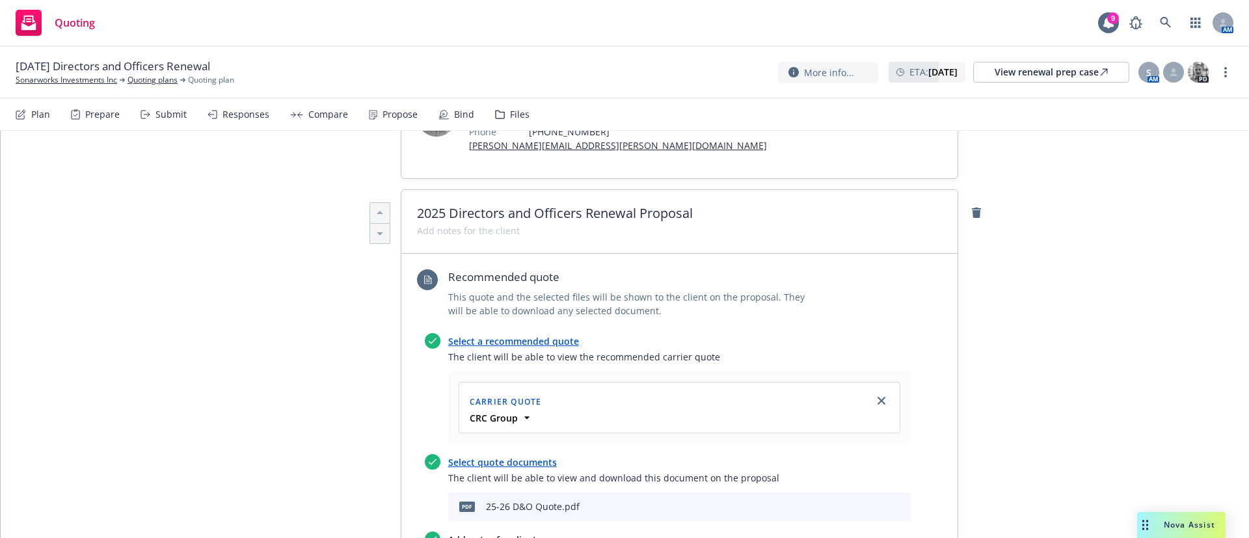
scroll to position [0, 0]
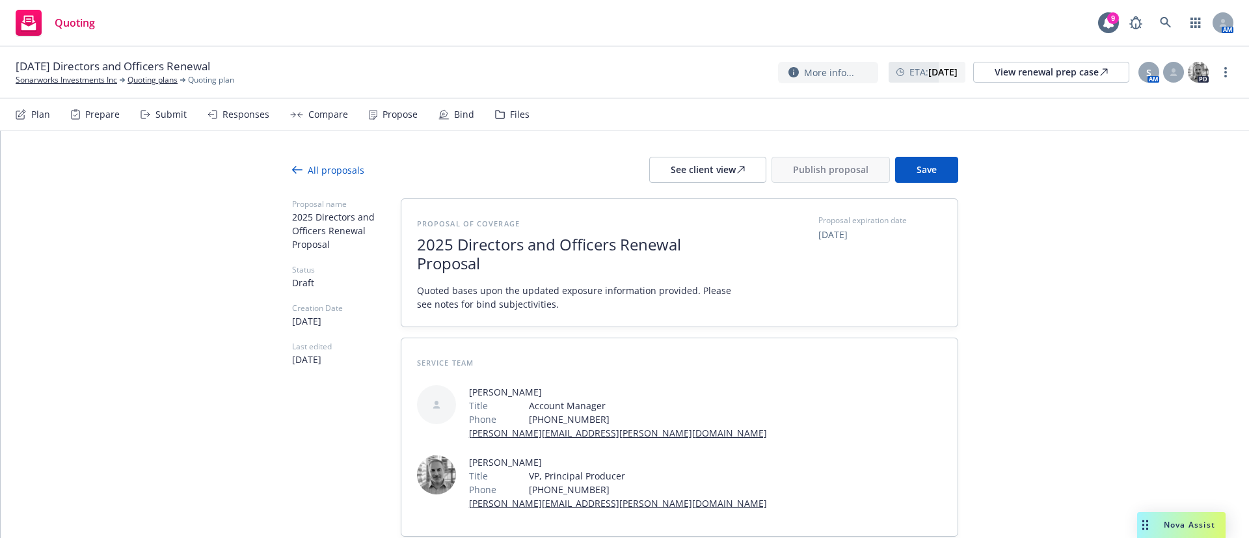
type textarea "Bind Subjectivities: 1. Please have the Application Representation currently si…"
click at [937, 173] on button "Save" at bounding box center [926, 170] width 63 height 26
type textarea "x"
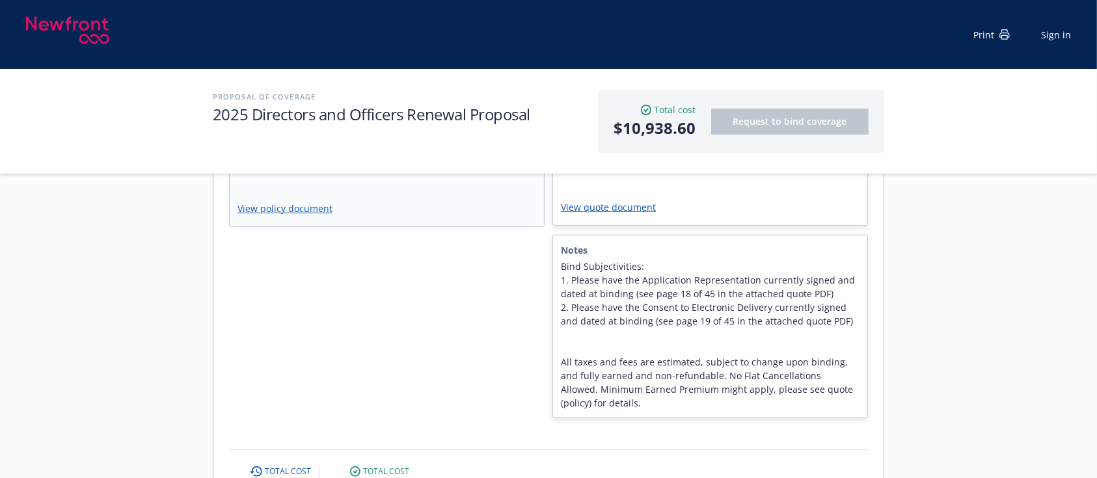
scroll to position [260, 0]
